Goal: Task Accomplishment & Management: Complete application form

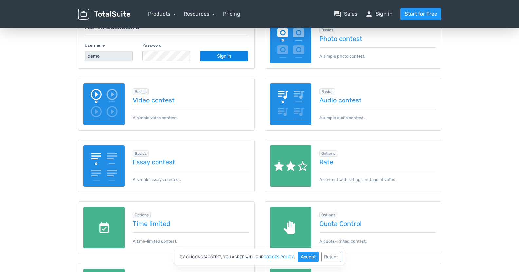
scroll to position [104, 0]
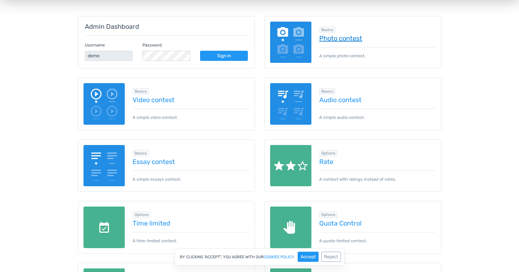
click at [334, 40] on link "Photo contest" at bounding box center [377, 38] width 117 height 7
click at [236, 64] on div "Admin Dashboard Username demo Password Sign in" at bounding box center [166, 42] width 176 height 52
click at [236, 57] on link "Sign in" at bounding box center [224, 56] width 48 height 10
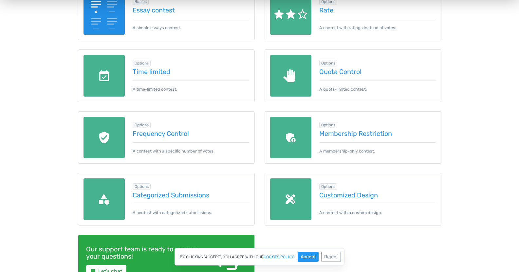
scroll to position [256, 0]
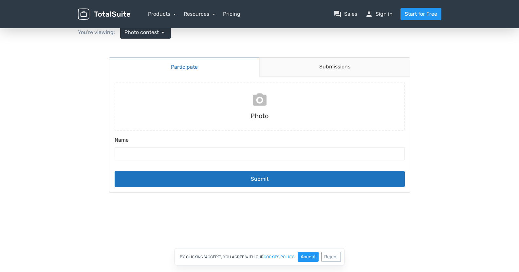
scroll to position [34, 0]
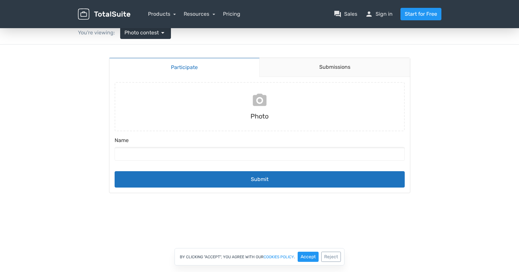
click at [263, 111] on input "file" at bounding box center [259, 106] width 295 height 49
type input "C:\fakepath\product-_0038_053-orange-kumara.jpg"
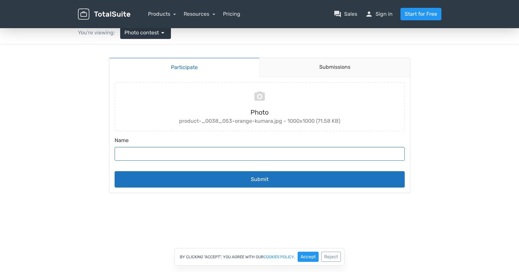
click at [207, 151] on input "Name" at bounding box center [260, 154] width 290 height 14
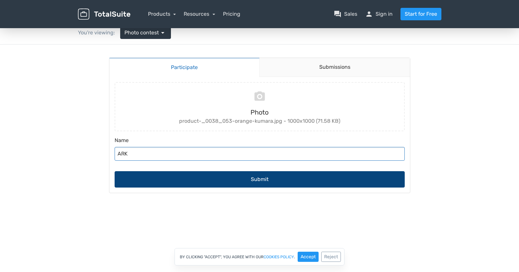
type input "ARK"
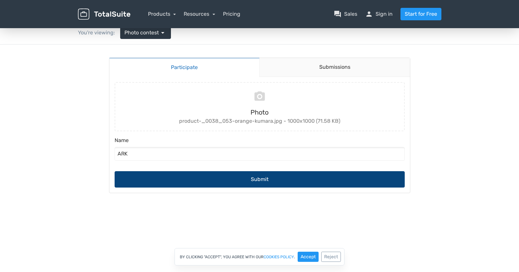
click at [240, 178] on button "Submit" at bounding box center [260, 179] width 290 height 16
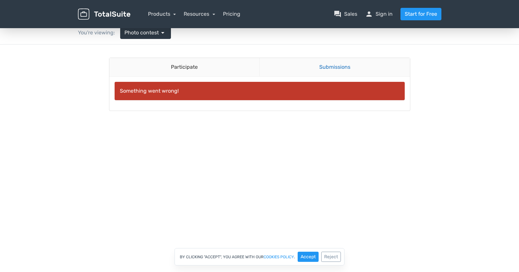
click at [300, 65] on link "Submissions" at bounding box center [334, 67] width 151 height 19
